Goal: Information Seeking & Learning: Stay updated

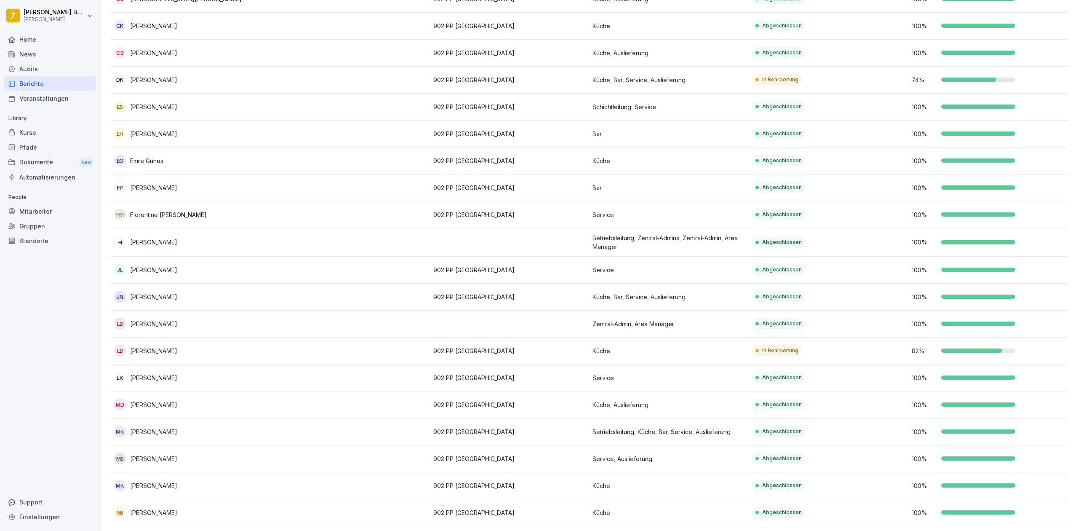
scroll to position [442, 0]
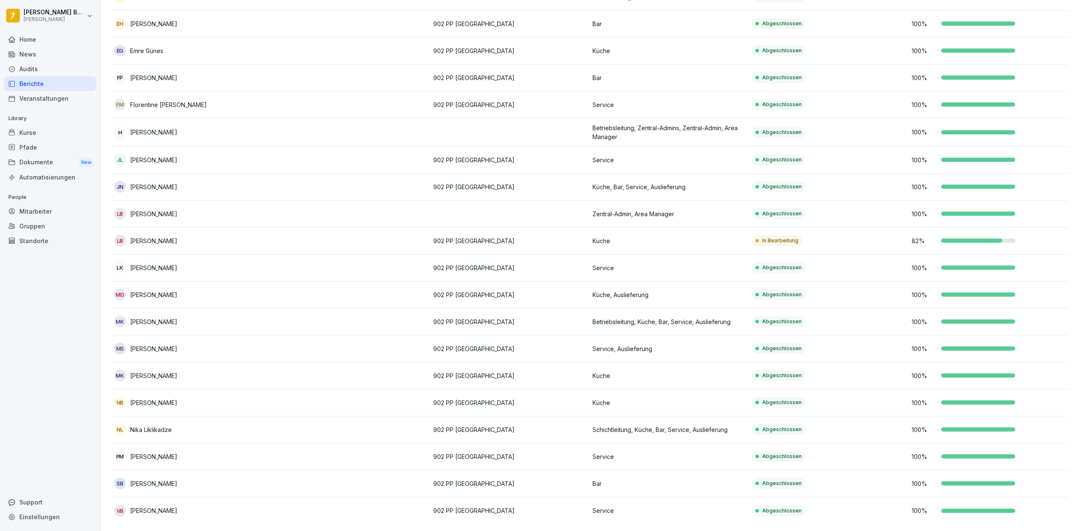
click at [34, 81] on div "Berichte" at bounding box center [50, 83] width 92 height 15
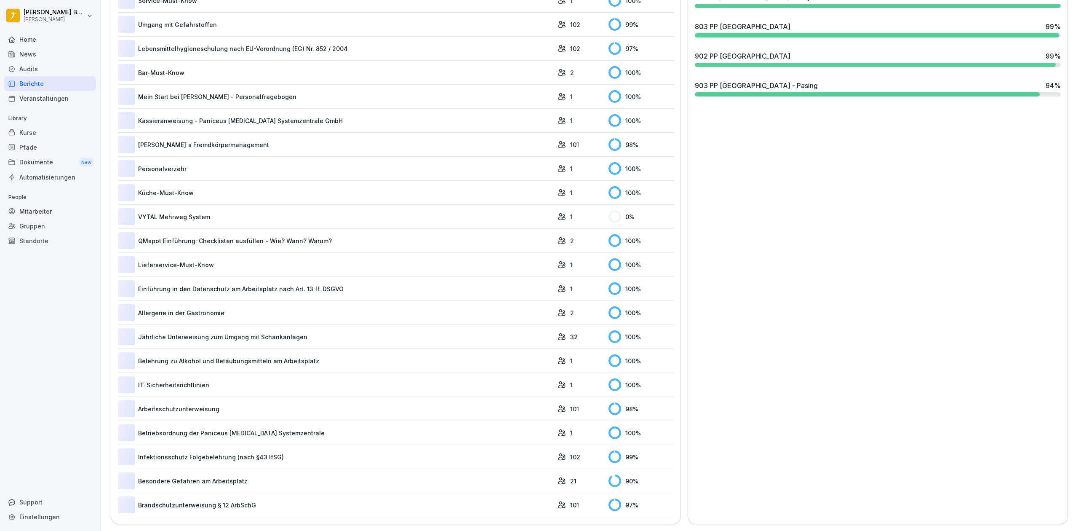
scroll to position [51, 0]
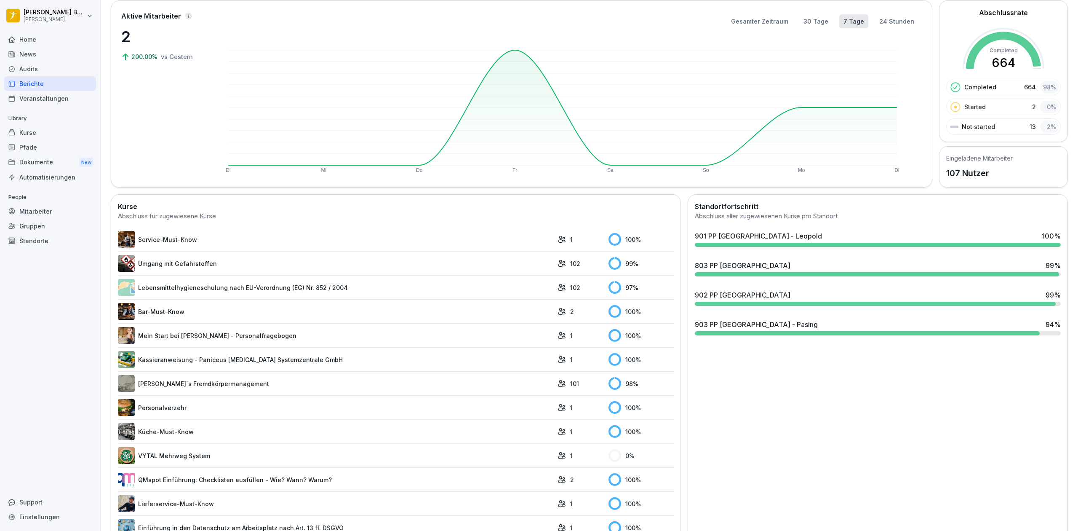
click at [771, 324] on div "903 PP [GEOGRAPHIC_DATA] - Pasing" at bounding box center [756, 324] width 123 height 10
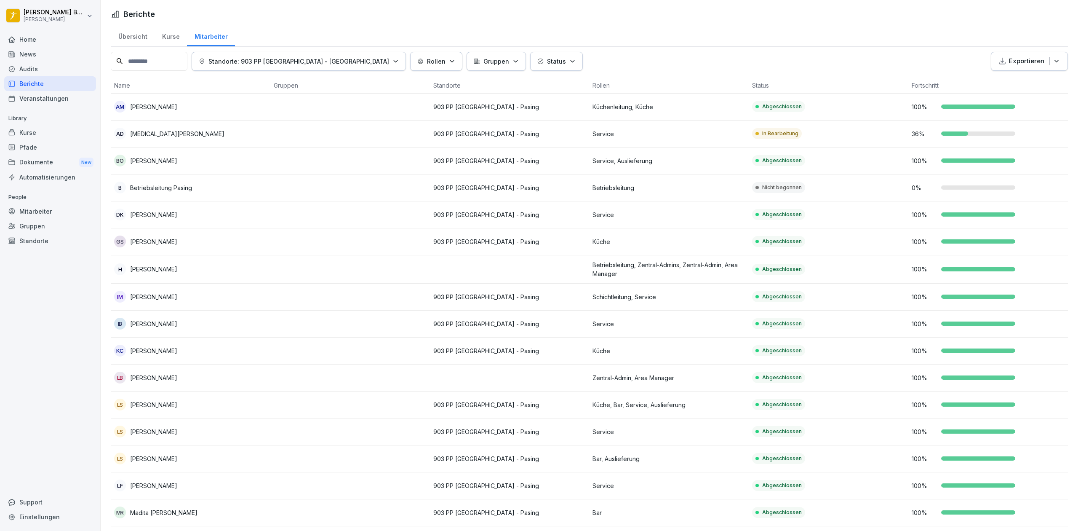
click at [24, 47] on div "News" at bounding box center [50, 54] width 92 height 15
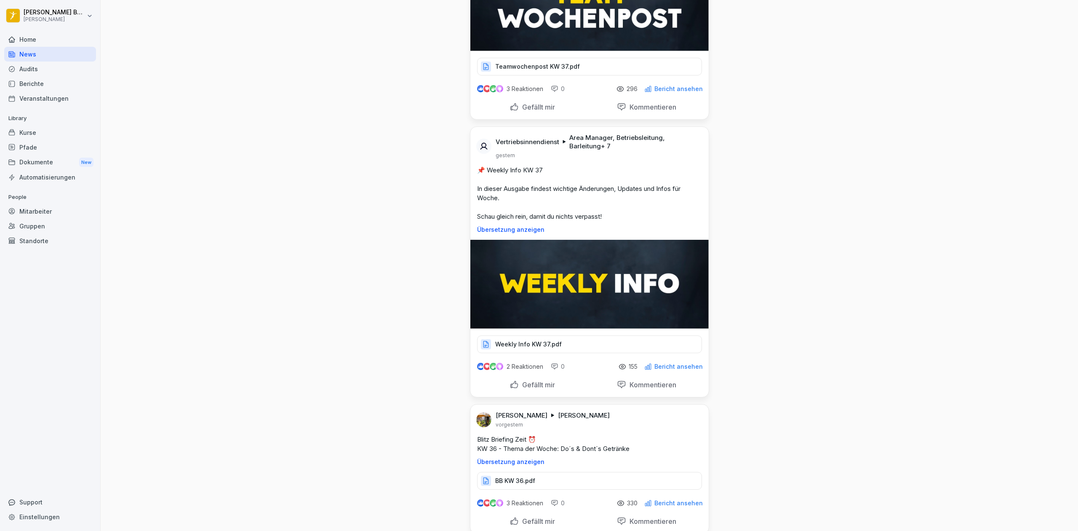
scroll to position [964, 0]
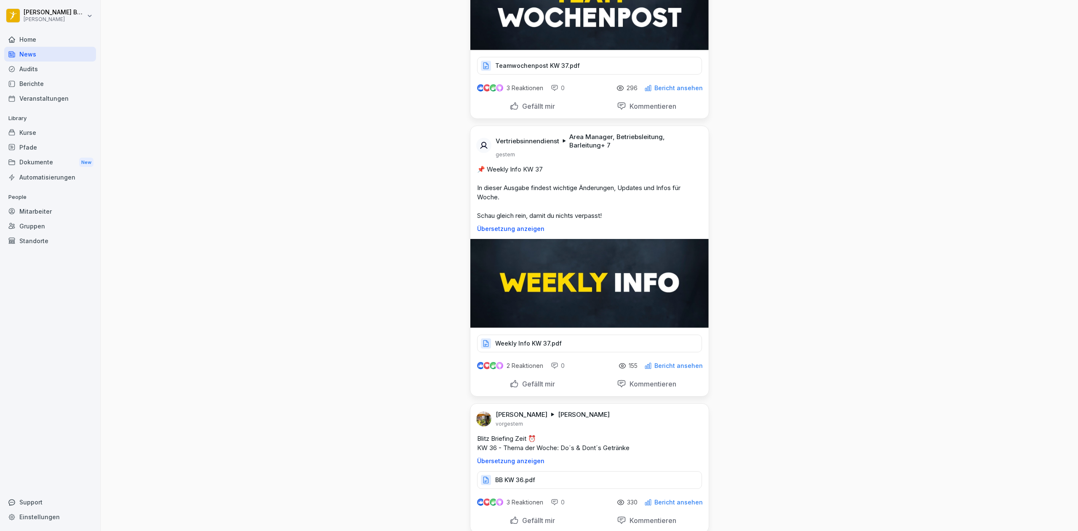
click at [596, 340] on div "Weekly Info KW 37.pdf" at bounding box center [589, 343] width 225 height 18
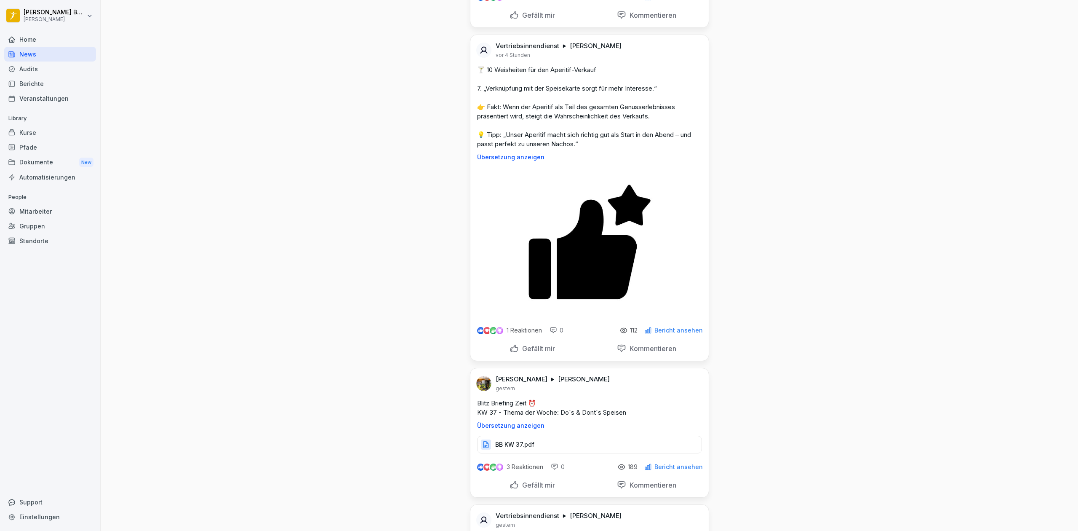
scroll to position [0, 0]
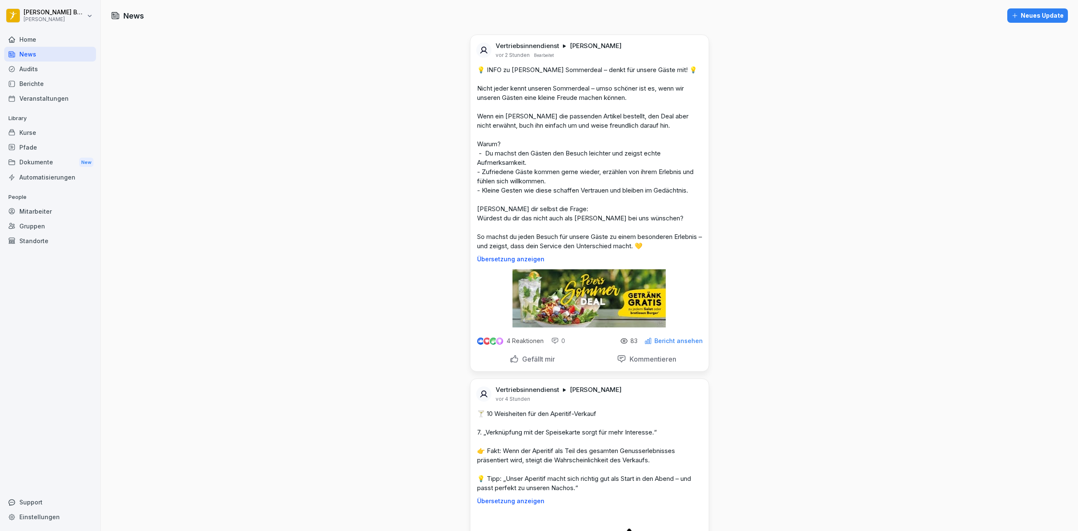
click at [38, 58] on div "News" at bounding box center [50, 54] width 92 height 15
